Goal: Navigation & Orientation: Understand site structure

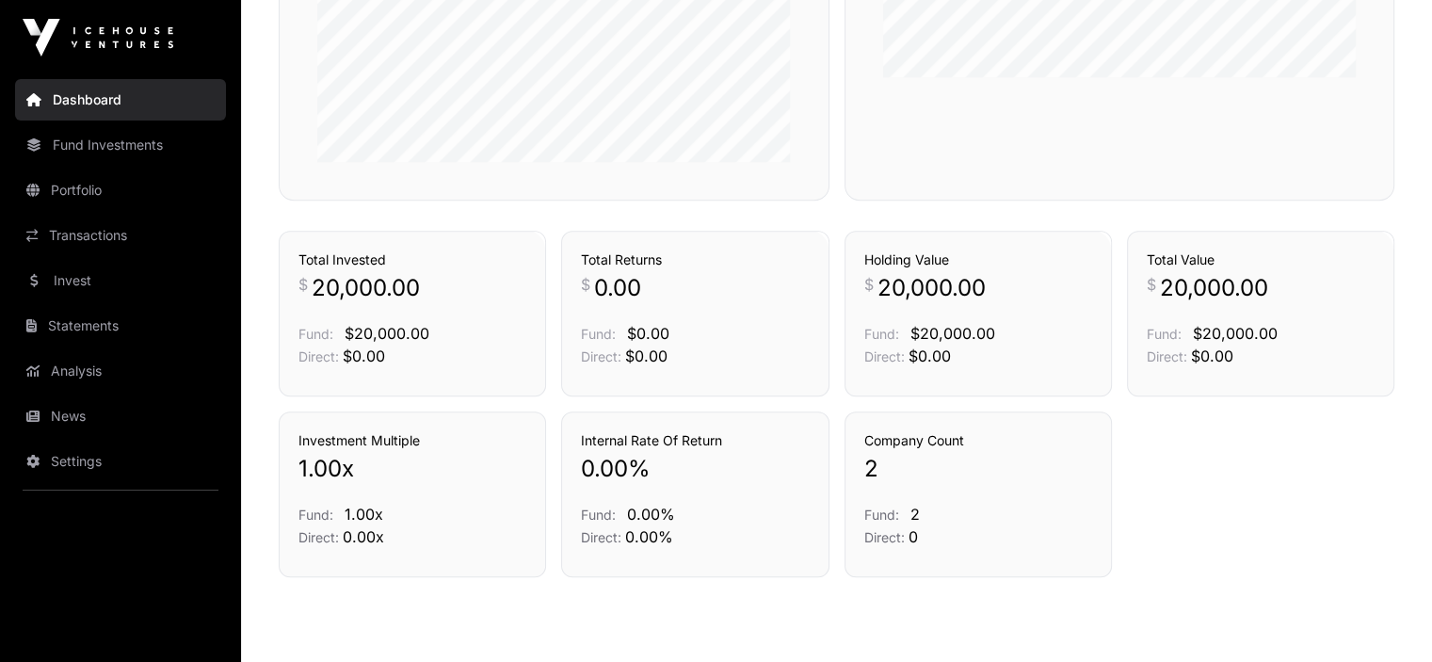
scroll to position [1284, 0]
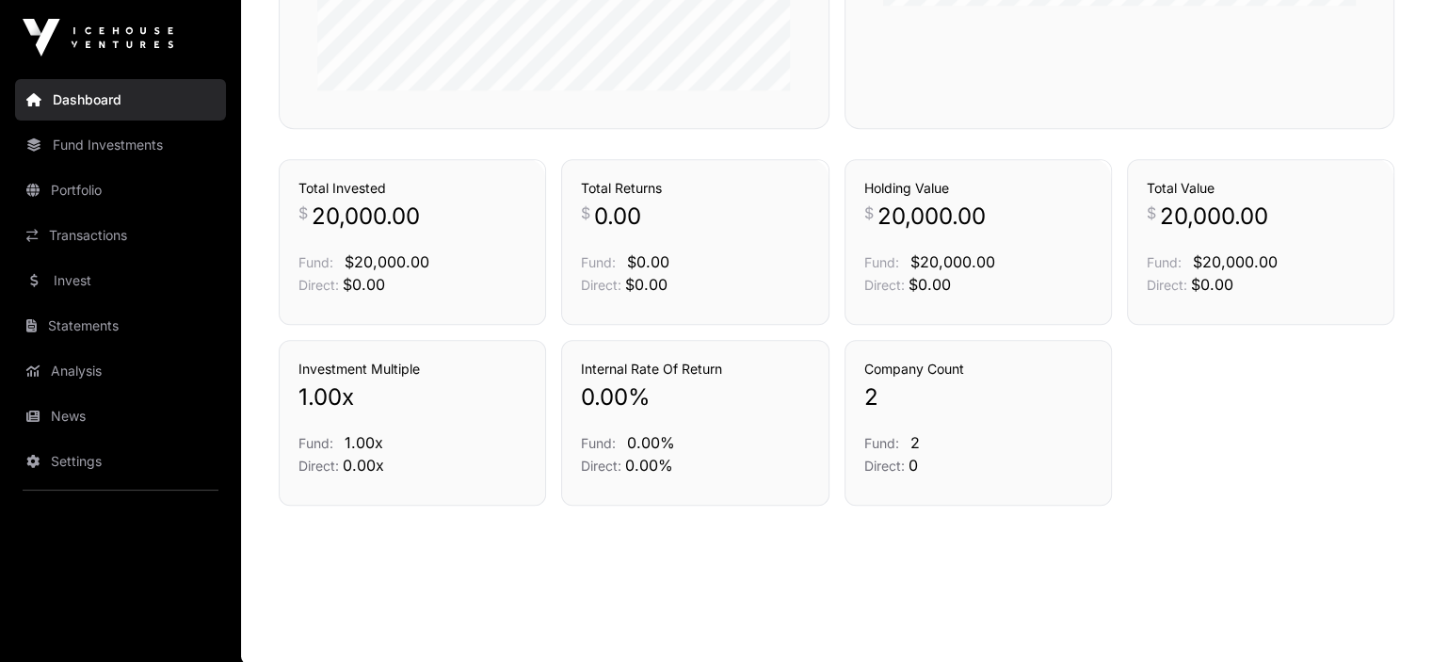
click at [126, 137] on link "Fund Investments" at bounding box center [120, 144] width 211 height 41
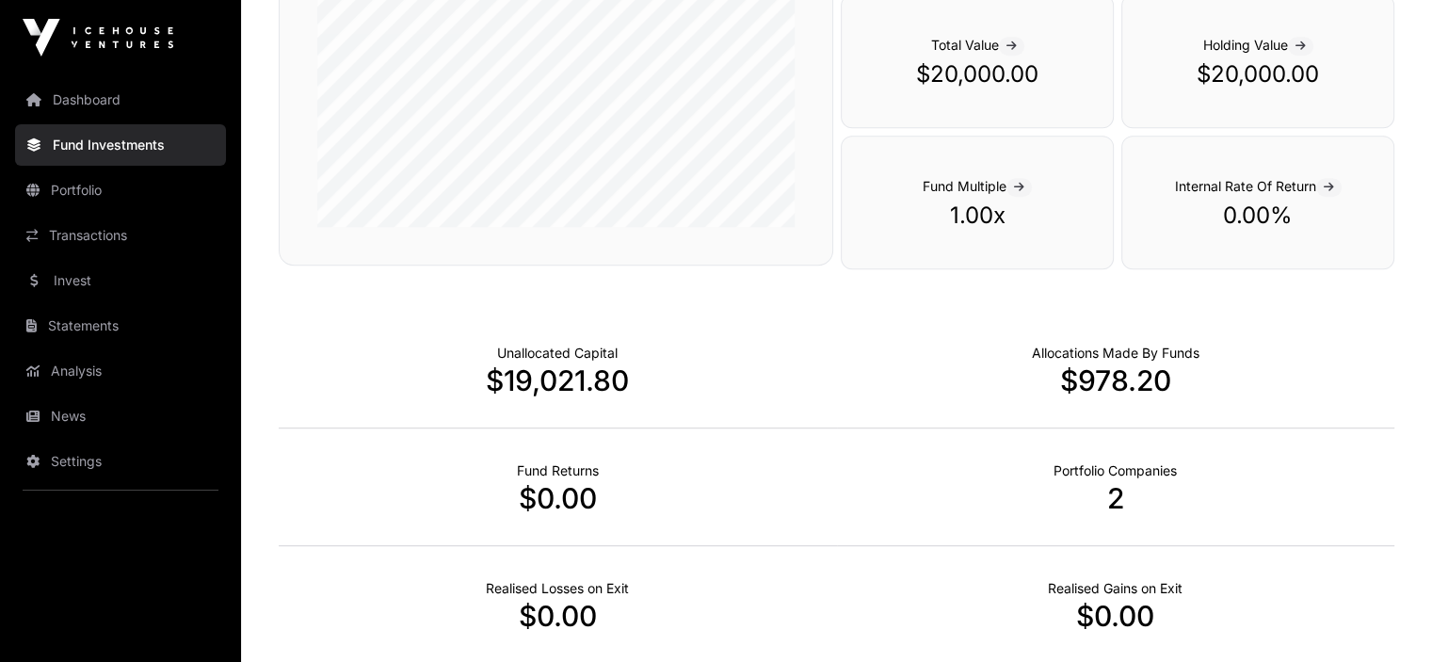
scroll to position [930, 0]
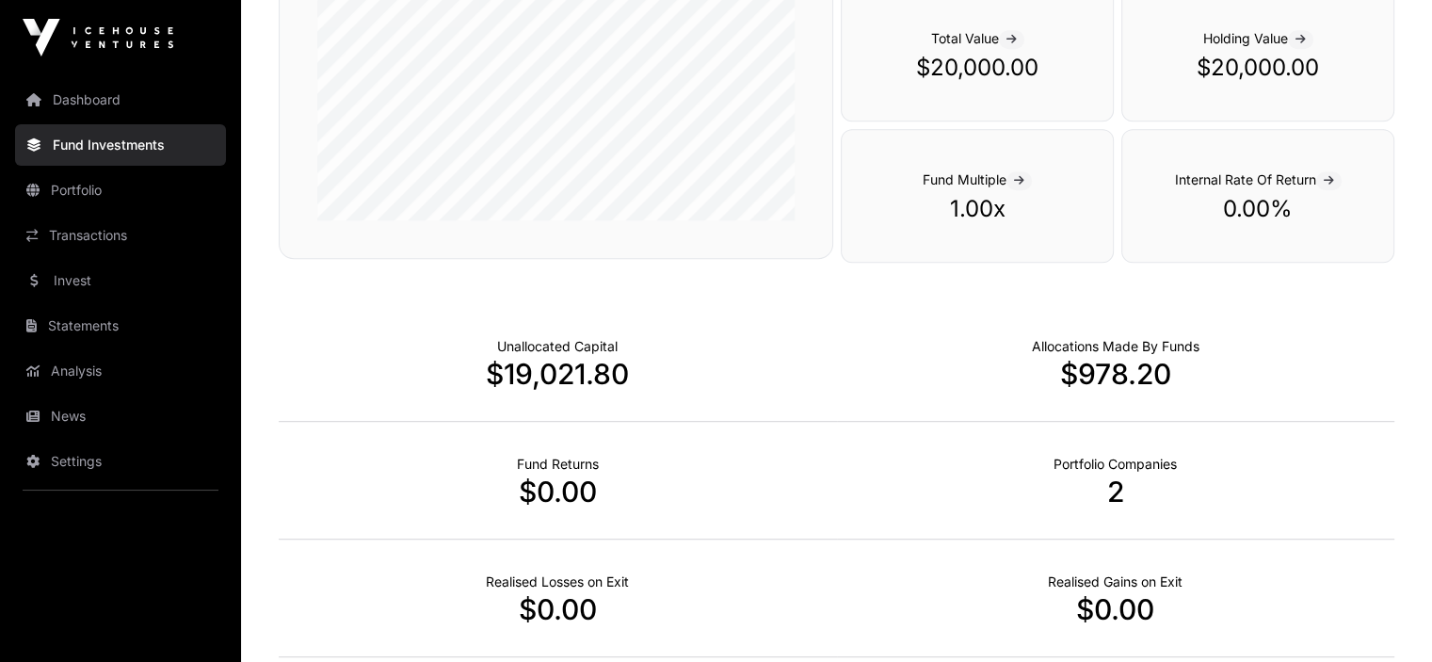
click at [61, 184] on link "Portfolio" at bounding box center [120, 189] width 211 height 41
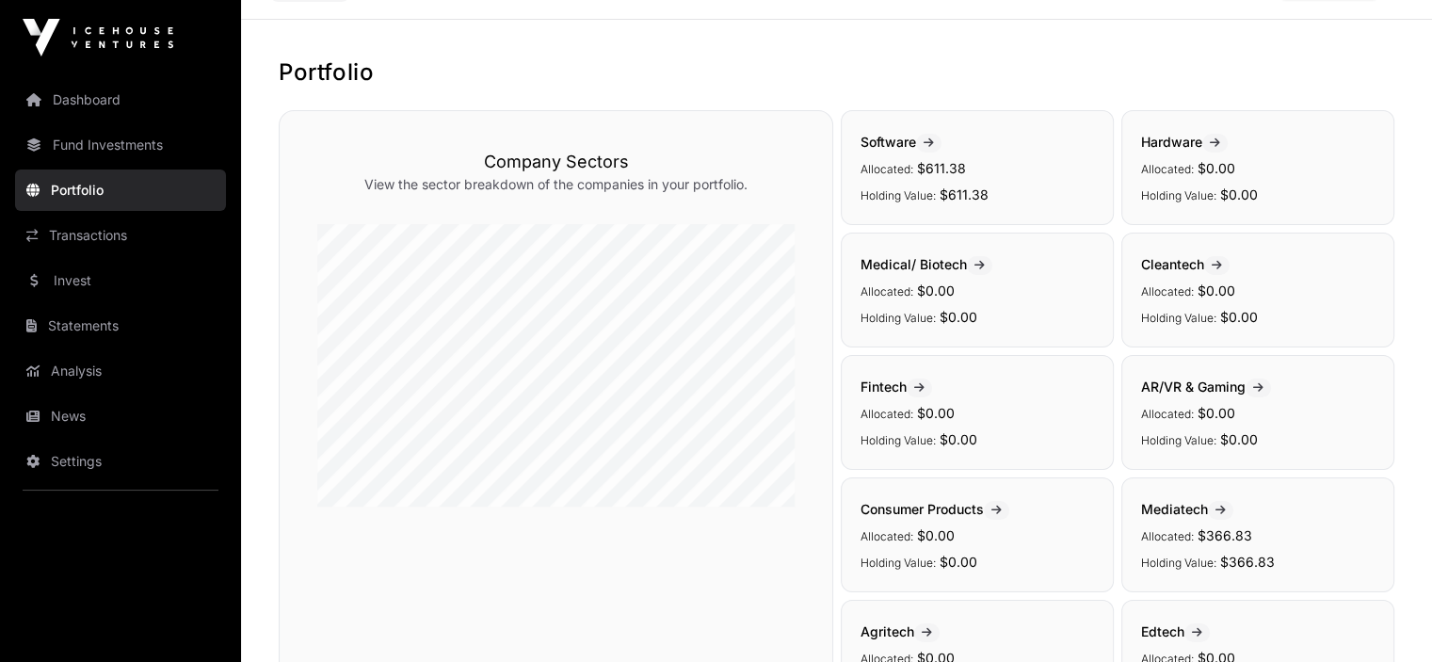
scroll to position [68, 0]
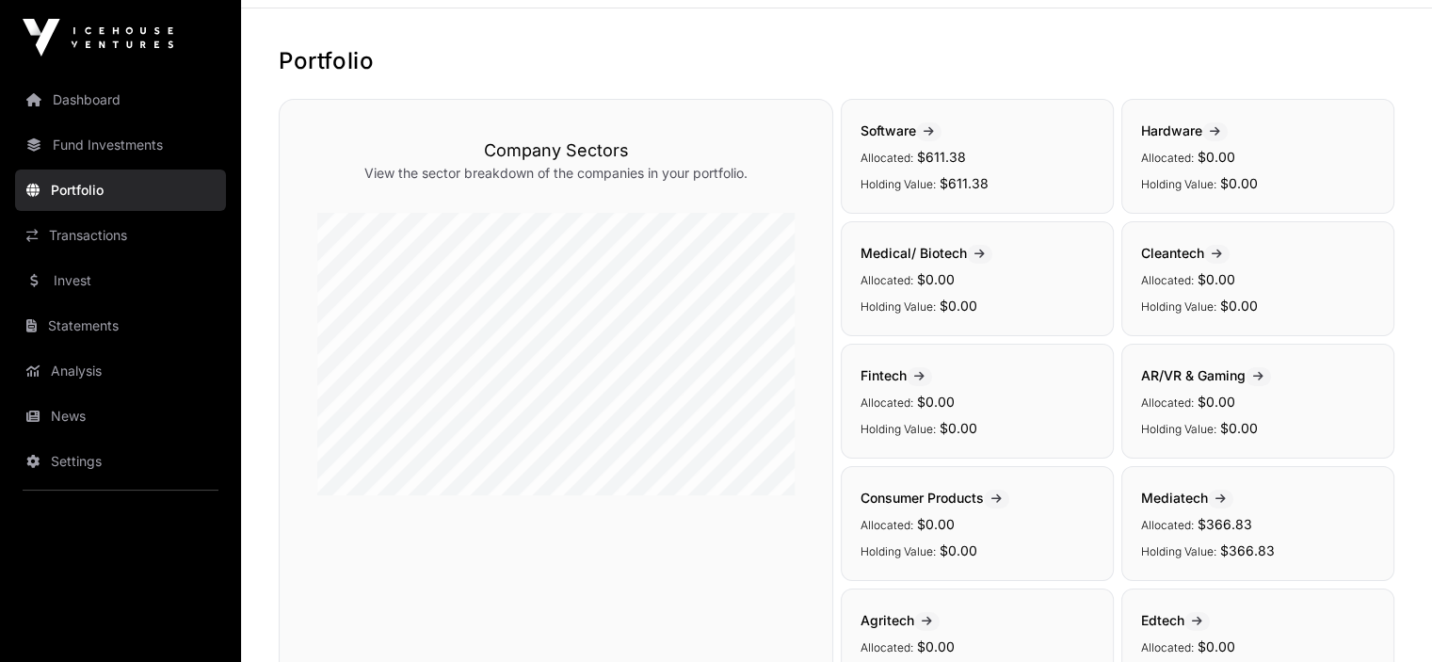
click at [934, 127] on icon at bounding box center [929, 131] width 10 height 11
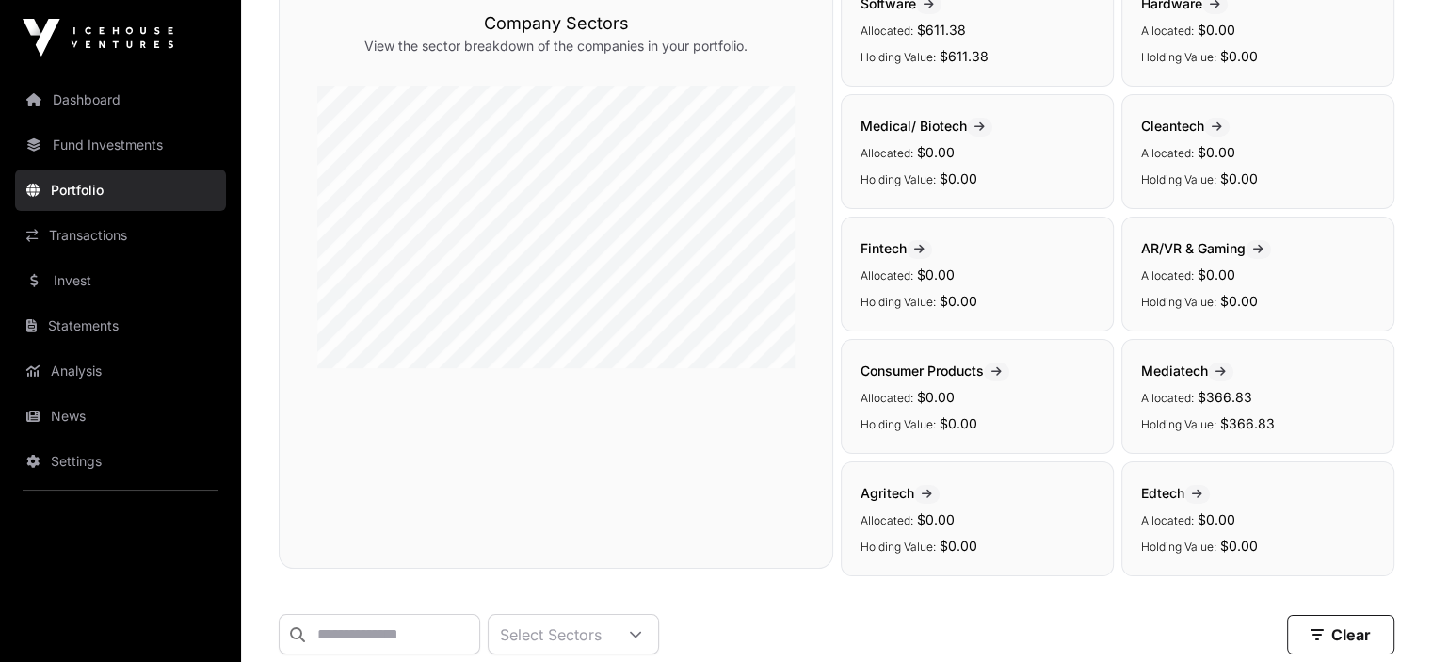
scroll to position [202, 0]
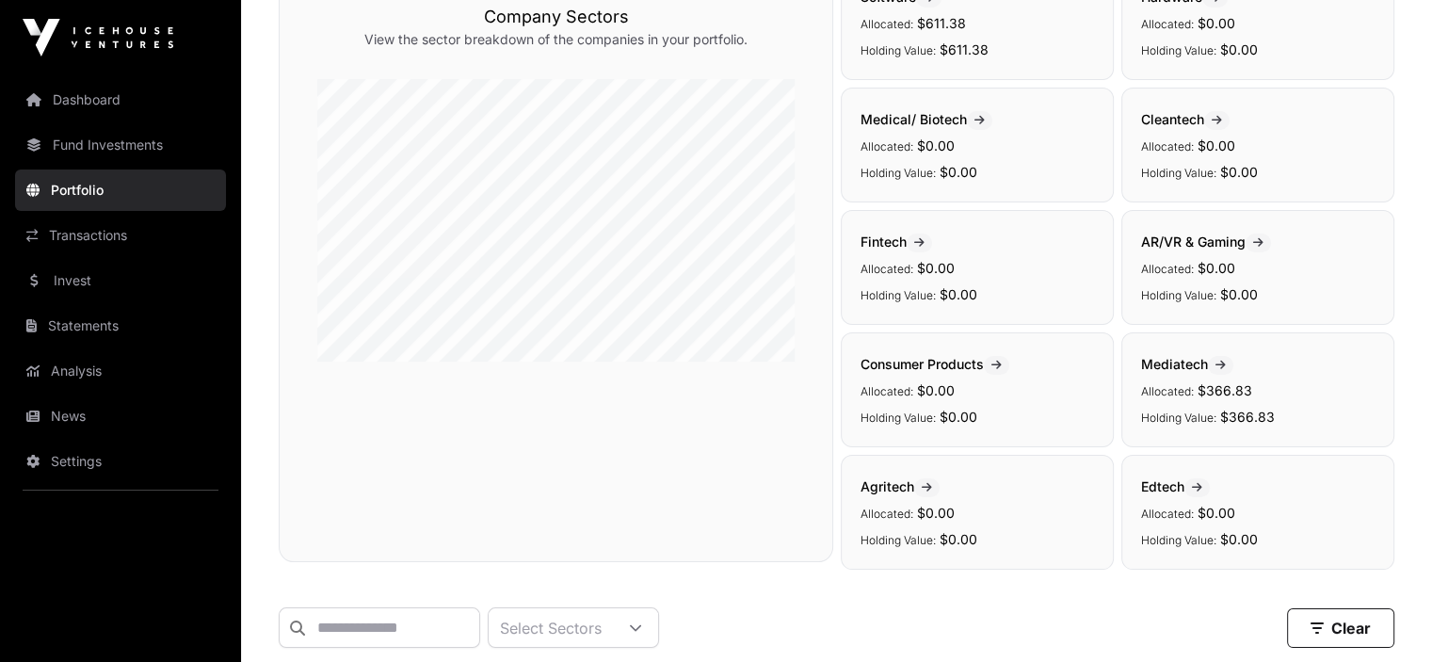
click at [103, 234] on link "Transactions" at bounding box center [120, 235] width 211 height 41
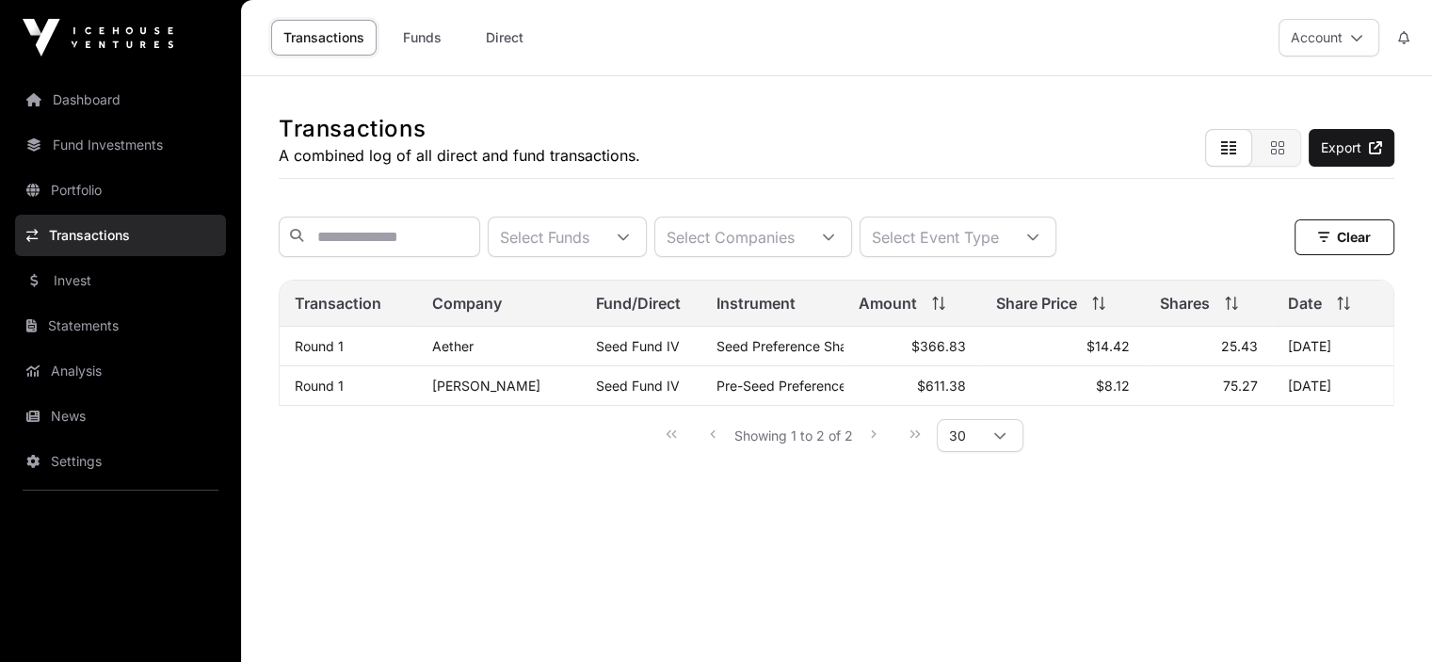
click at [71, 279] on link "Invest" at bounding box center [120, 280] width 211 height 41
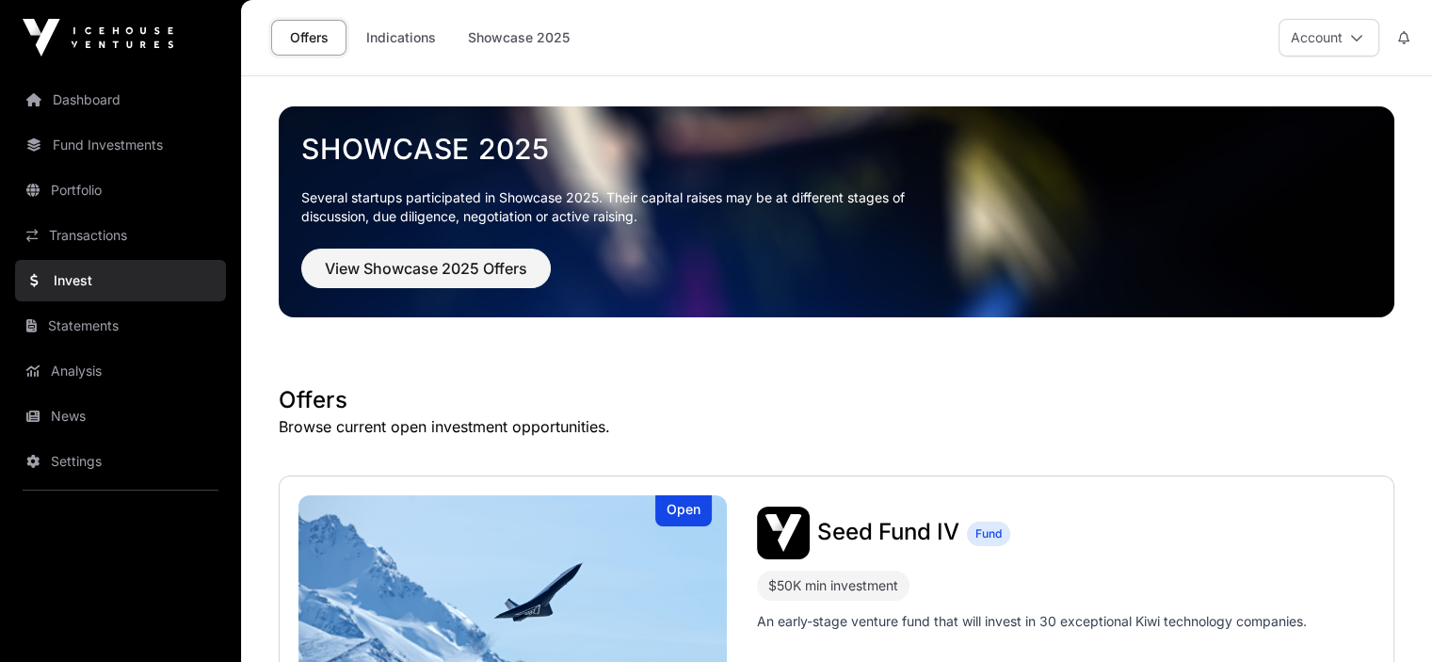
click at [85, 324] on link "Statements" at bounding box center [120, 325] width 211 height 41
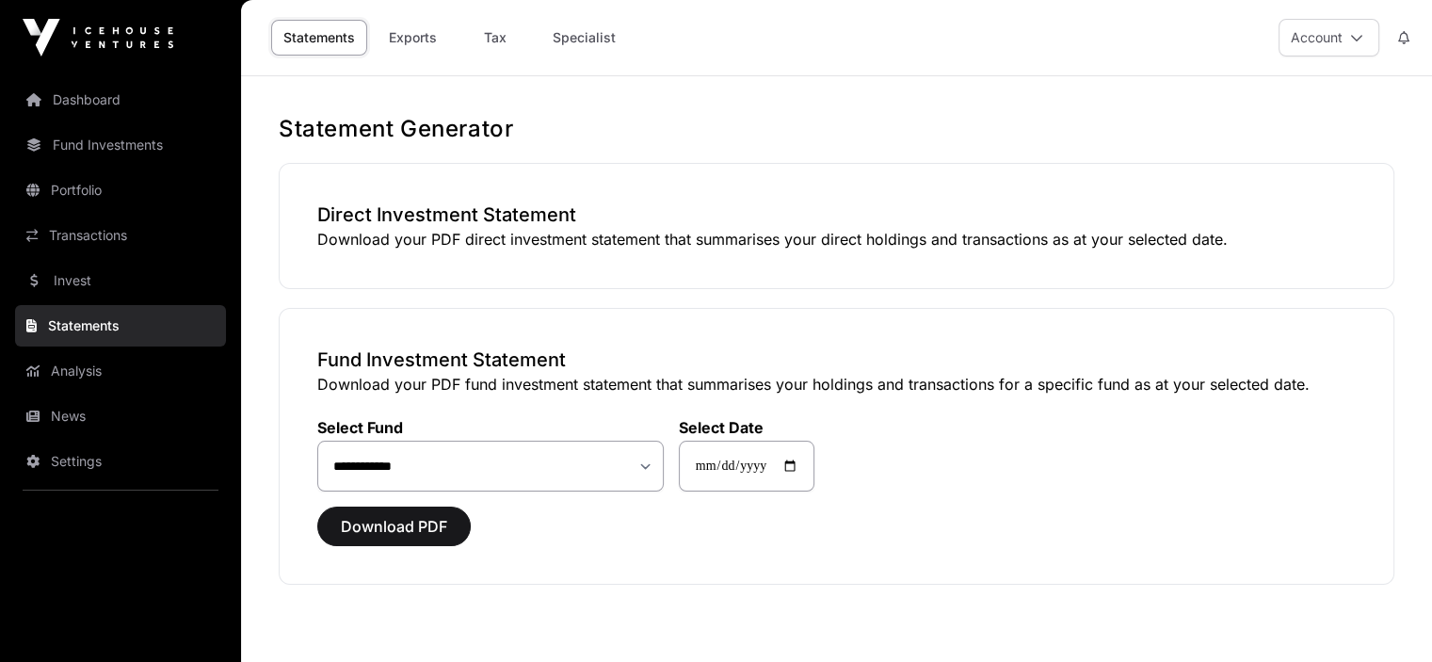
click at [75, 367] on link "Analysis" at bounding box center [120, 370] width 211 height 41
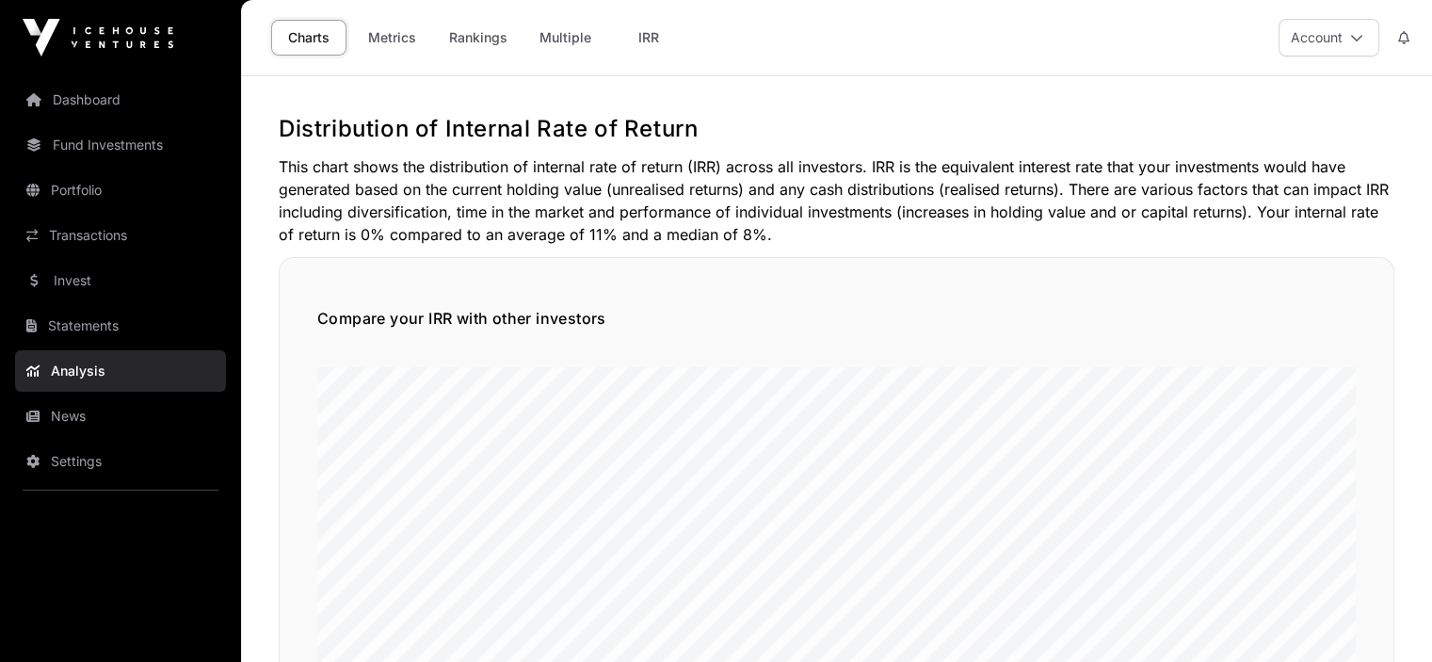
click at [87, 95] on link "Dashboard" at bounding box center [120, 99] width 211 height 41
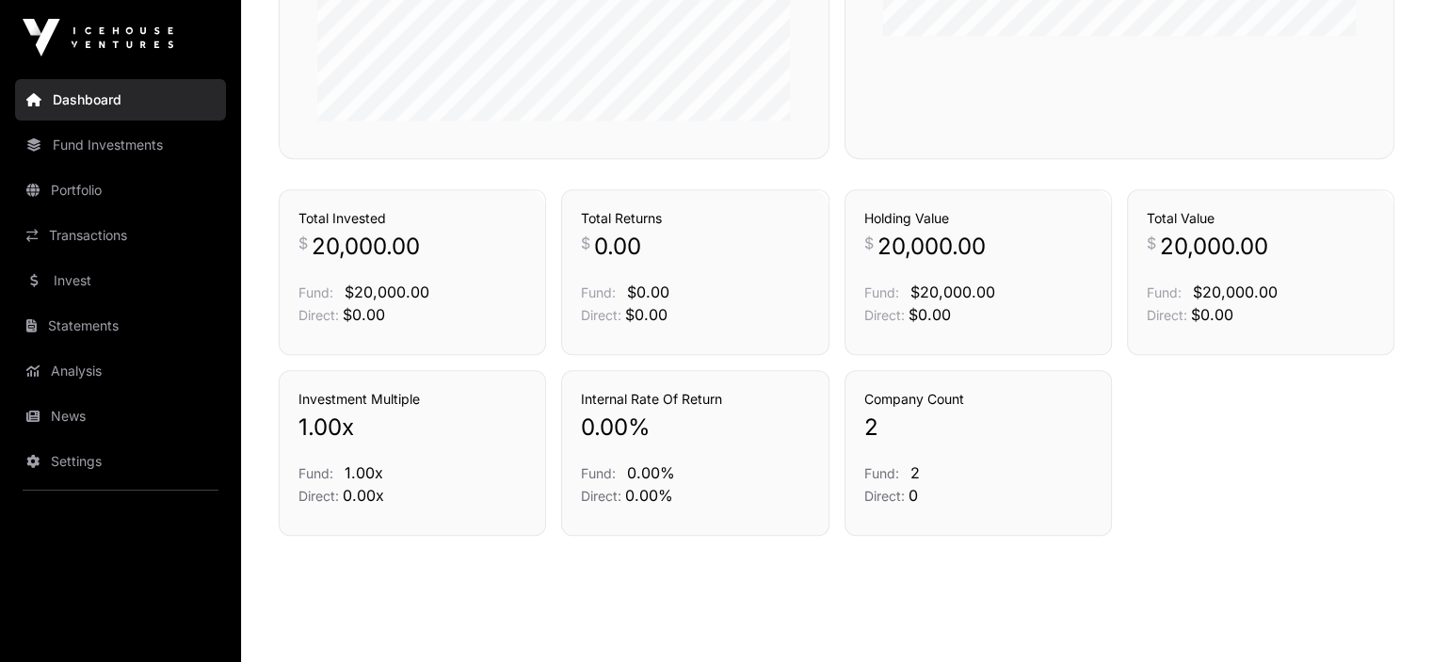
scroll to position [1284, 0]
